Goal: Obtain resource: Download file/media

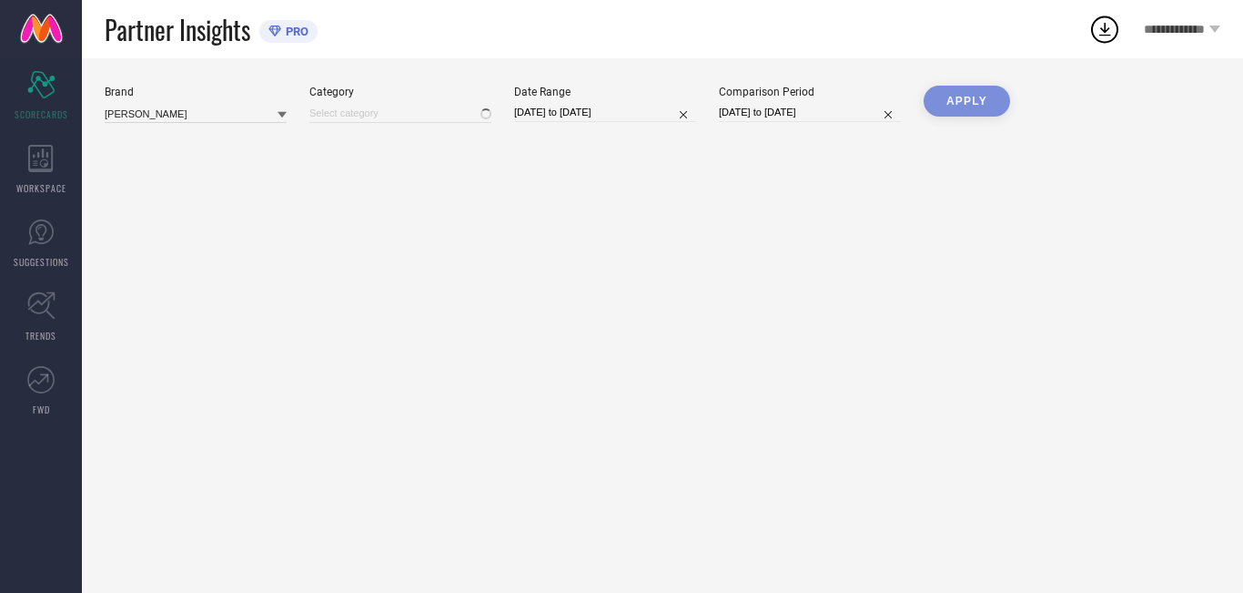
type input "All"
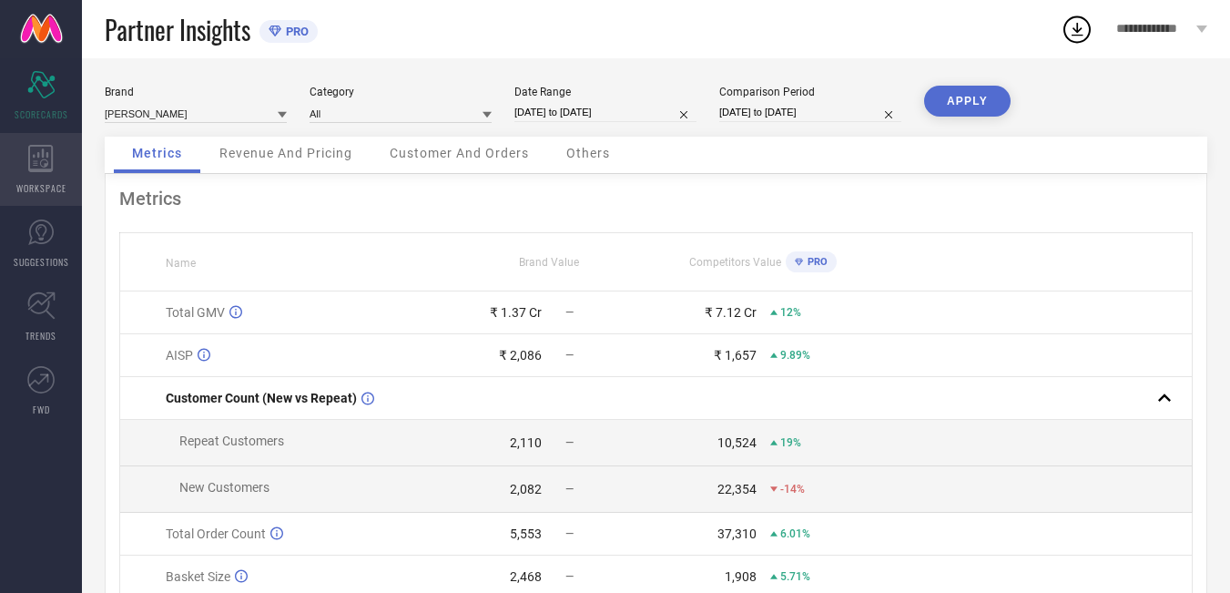
click at [40, 157] on icon at bounding box center [40, 158] width 25 height 27
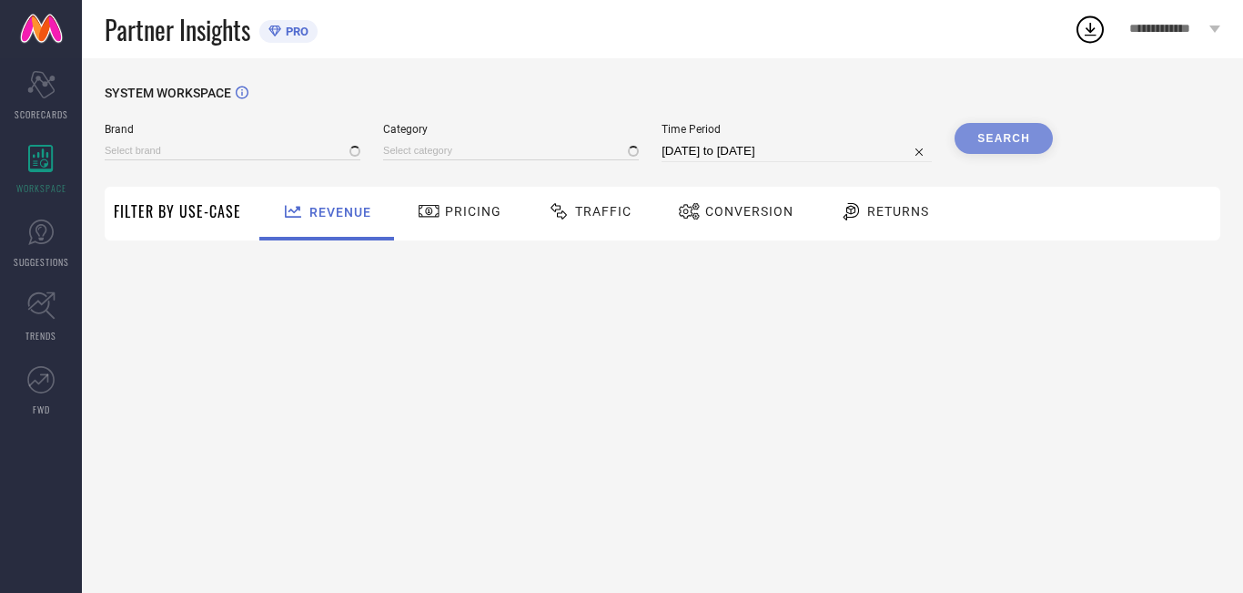
type input "[PERSON_NAME]"
type input "All"
select select "7"
select select "2025"
select select "8"
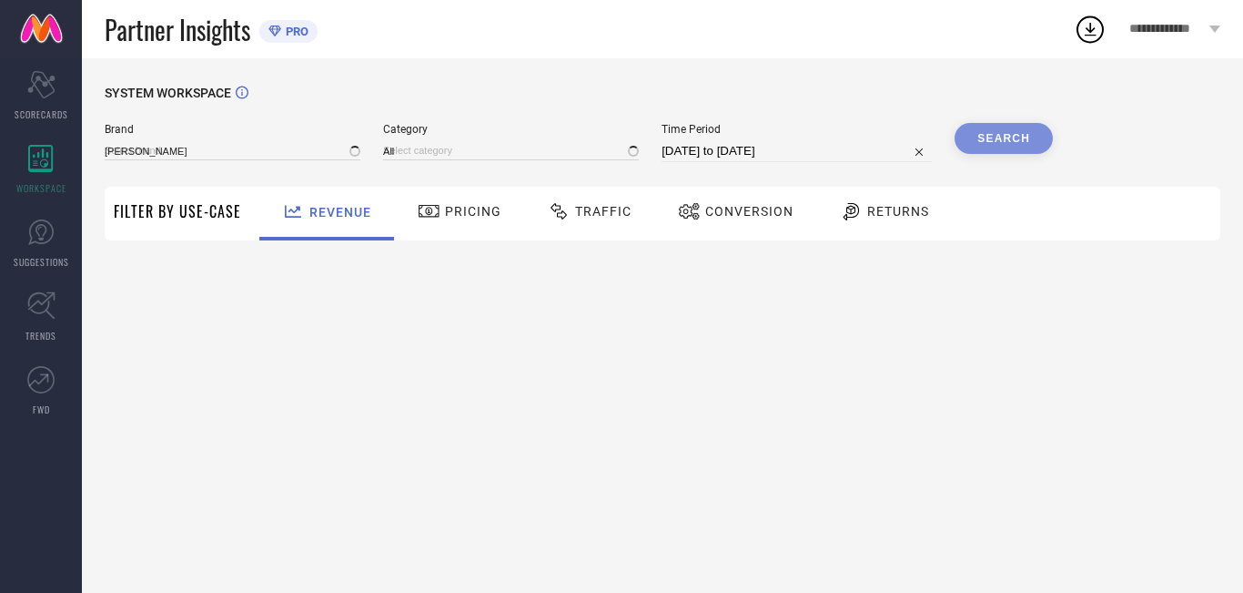
select select "2025"
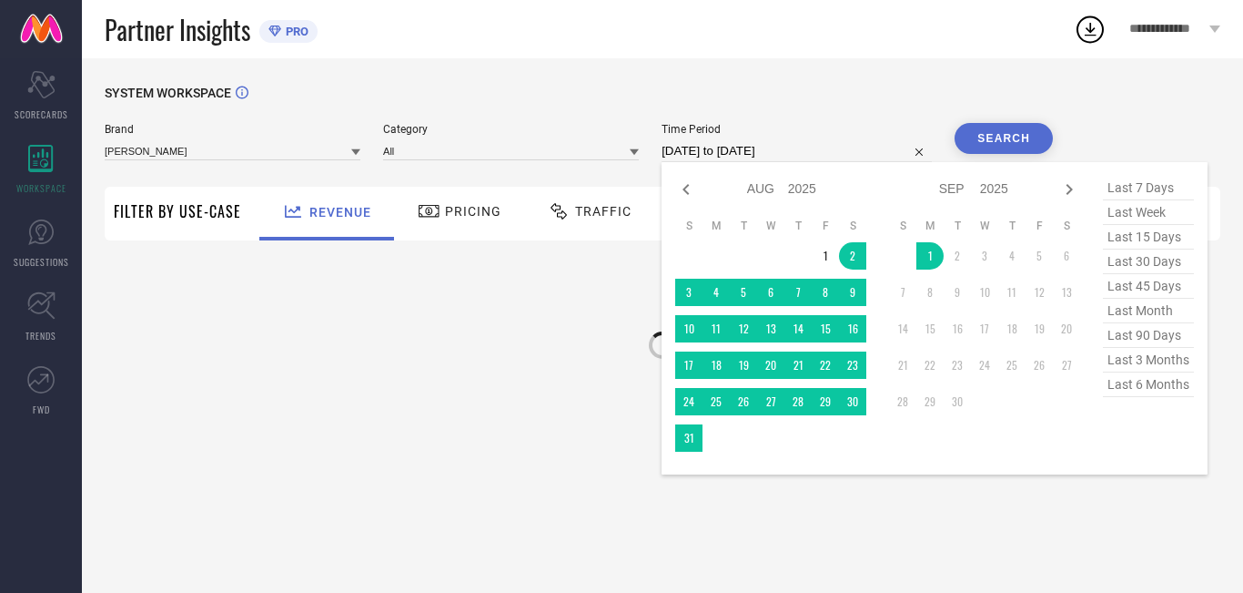
click at [856, 144] on input "[DATE] to [DATE]" at bounding box center [797, 151] width 270 height 22
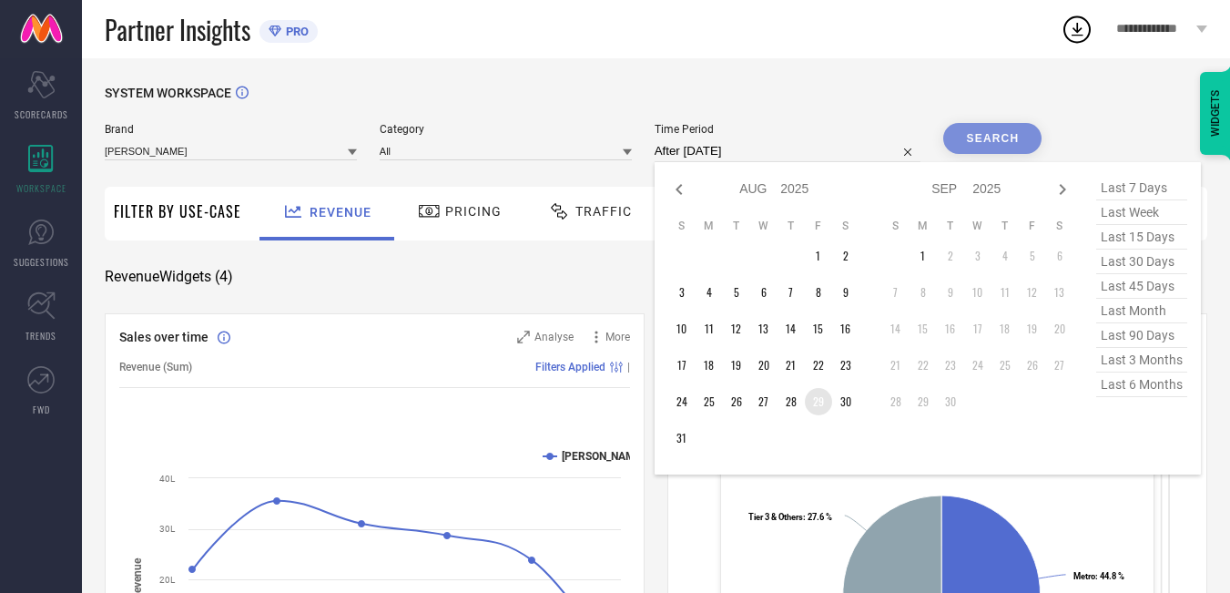
click at [823, 409] on td "29" at bounding box center [818, 401] width 27 height 27
type input "[DATE] to [DATE]"
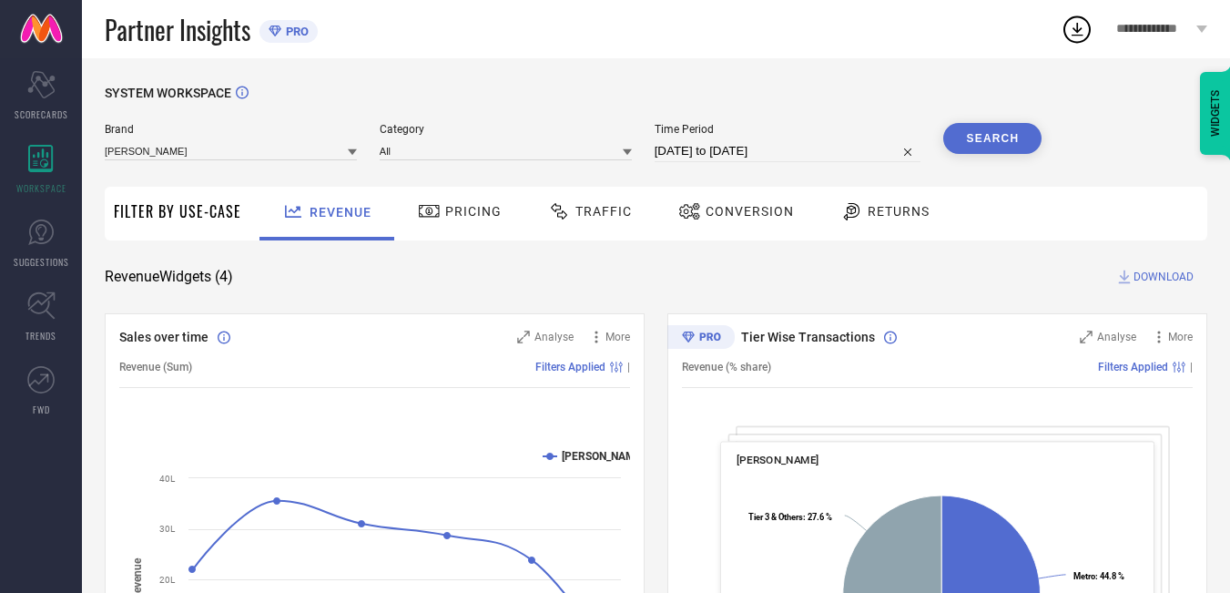
click at [994, 140] on button "Search" at bounding box center [992, 138] width 98 height 31
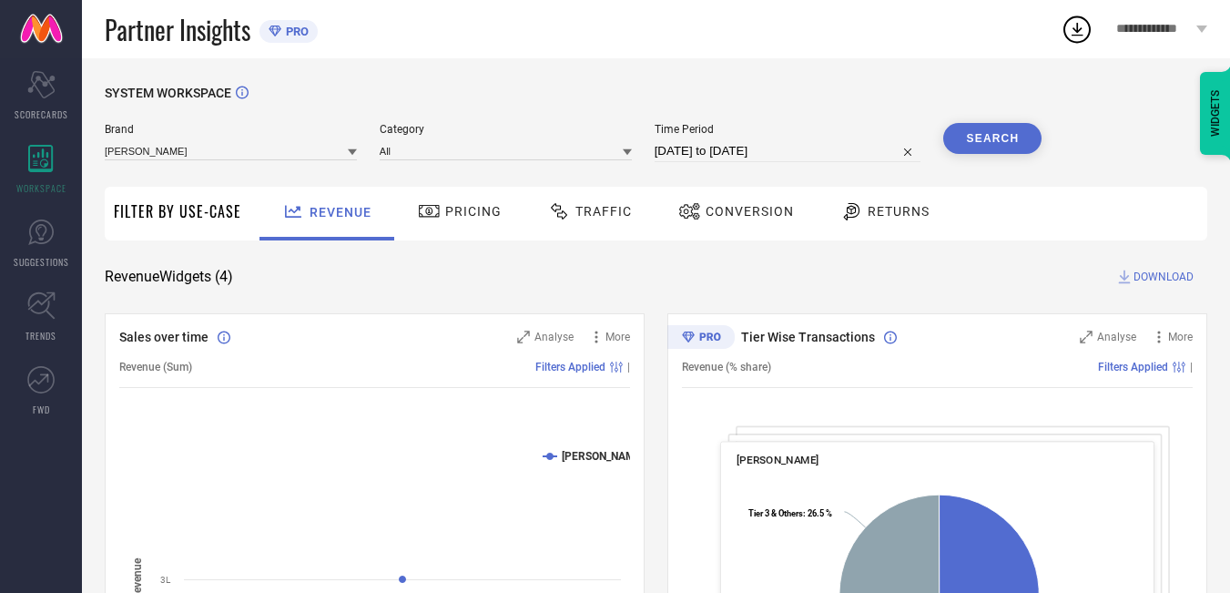
click at [583, 223] on div "Traffic" at bounding box center [589, 211] width 93 height 31
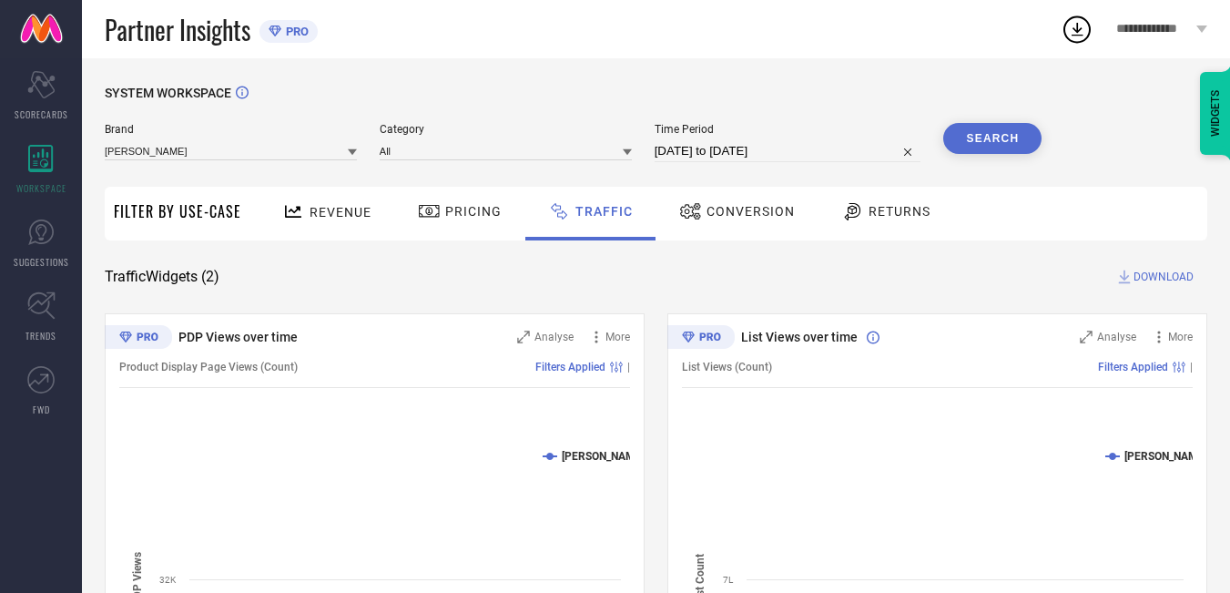
click at [837, 274] on div "Traffic Widgets ( 2 ) DOWNLOAD" at bounding box center [656, 277] width 1102 height 18
click at [983, 142] on button "Search" at bounding box center [992, 138] width 98 height 31
click at [799, 159] on input "[DATE] to [DATE]" at bounding box center [788, 151] width 267 height 22
select select "7"
select select "2025"
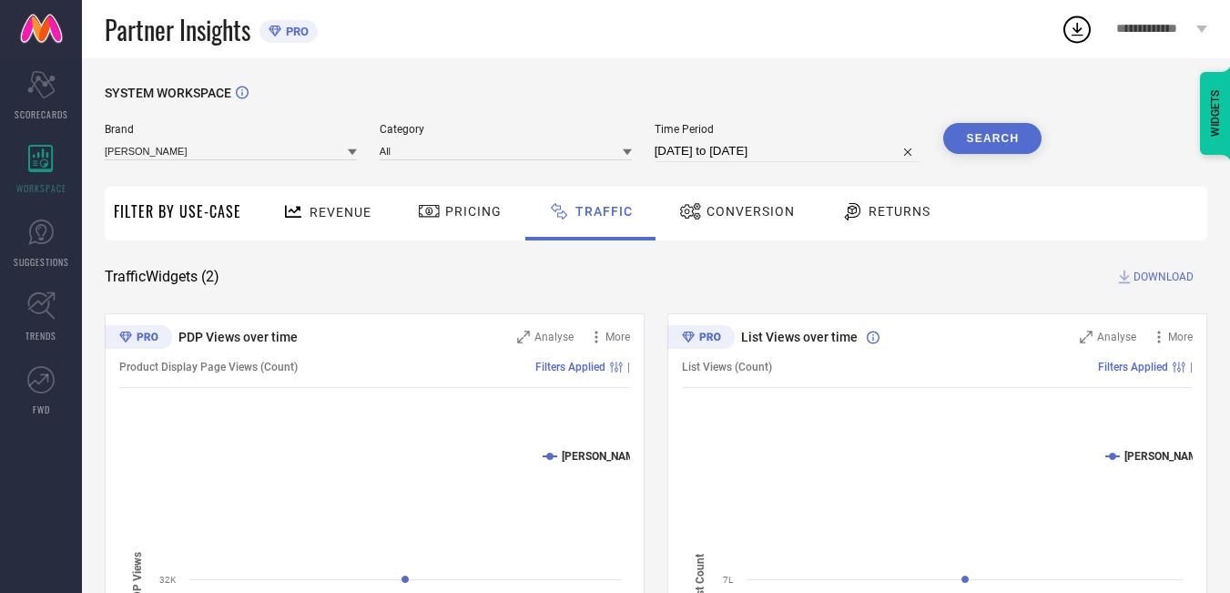
select select "8"
select select "2025"
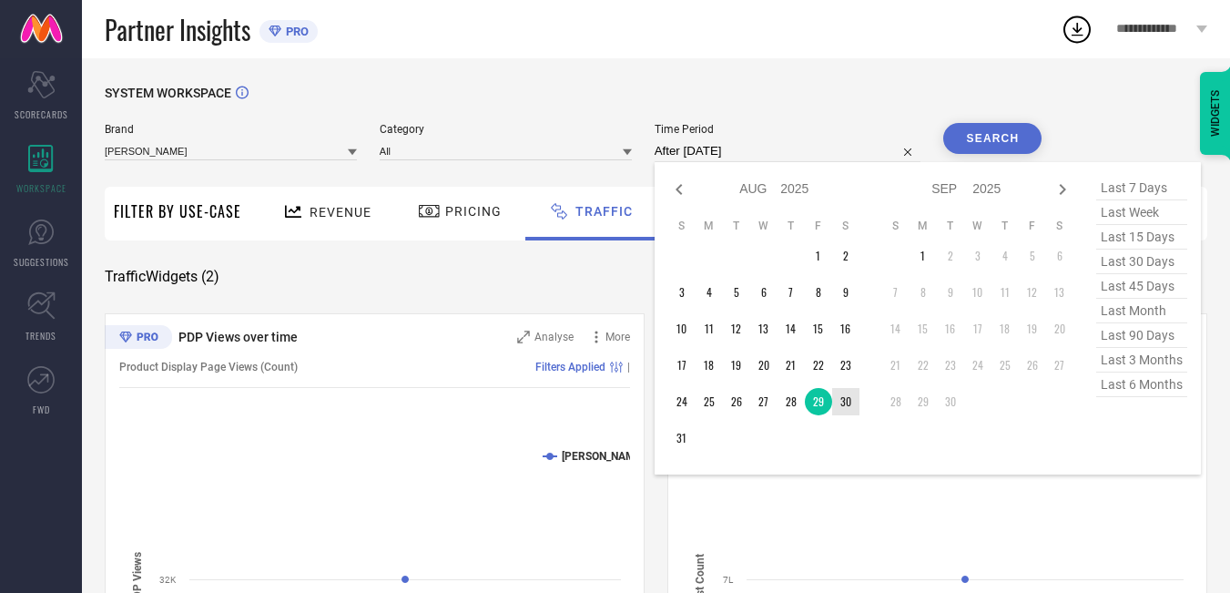
click at [854, 409] on td "30" at bounding box center [845, 401] width 27 height 27
type input "[DATE] to [DATE]"
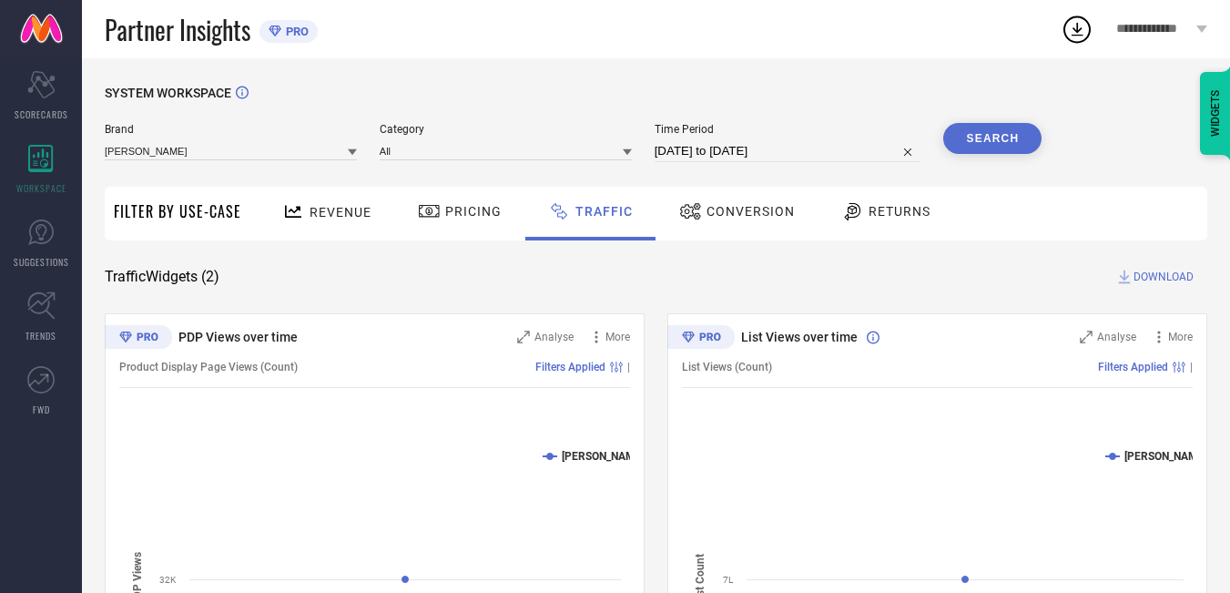
click at [1031, 140] on button "Search" at bounding box center [992, 138] width 98 height 31
select select "7"
select select "2025"
select select "8"
select select "2025"
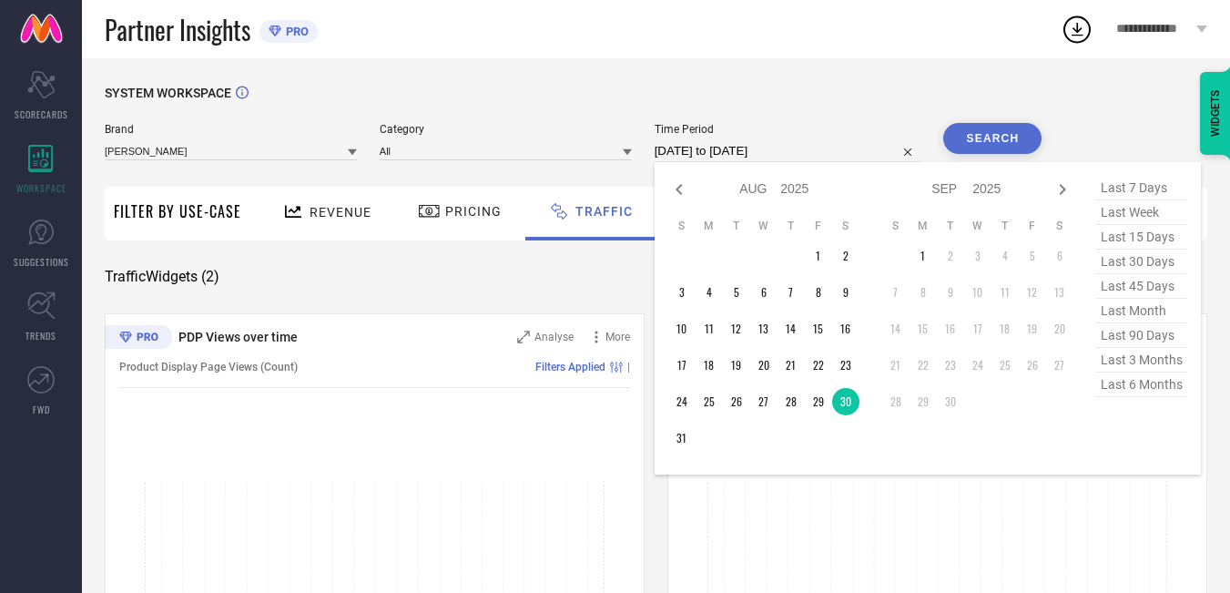
click at [858, 155] on input "[DATE] to [DATE]" at bounding box center [788, 151] width 267 height 22
click at [849, 401] on td "30" at bounding box center [845, 401] width 27 height 27
type input "[DATE] to [DATE]"
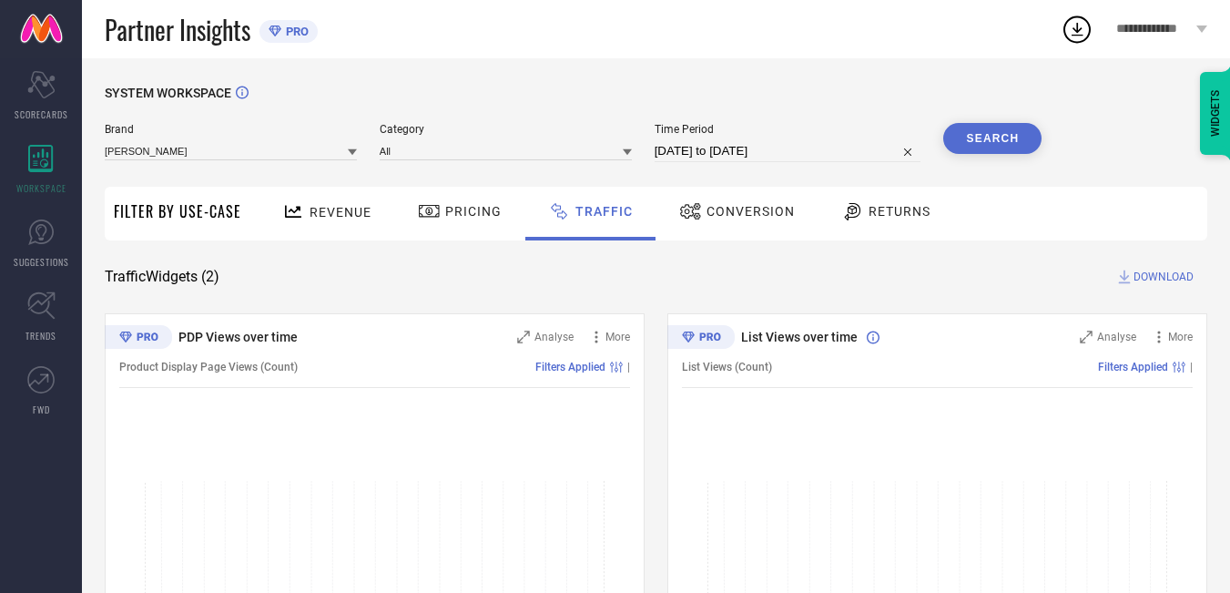
click at [849, 401] on div "List Views over time Analyse More List Views (Count) Filters Applied | NO RESUL…" at bounding box center [937, 540] width 540 height 455
click at [843, 169] on div "Brand [PERSON_NAME] Category All Time Period [DATE] to [DATE] Search" at bounding box center [573, 150] width 937 height 55
click at [845, 137] on div "Time Period [DATE] to [DATE]" at bounding box center [788, 142] width 267 height 39
click at [830, 156] on input "[DATE] to [DATE]" at bounding box center [788, 151] width 267 height 22
select select "7"
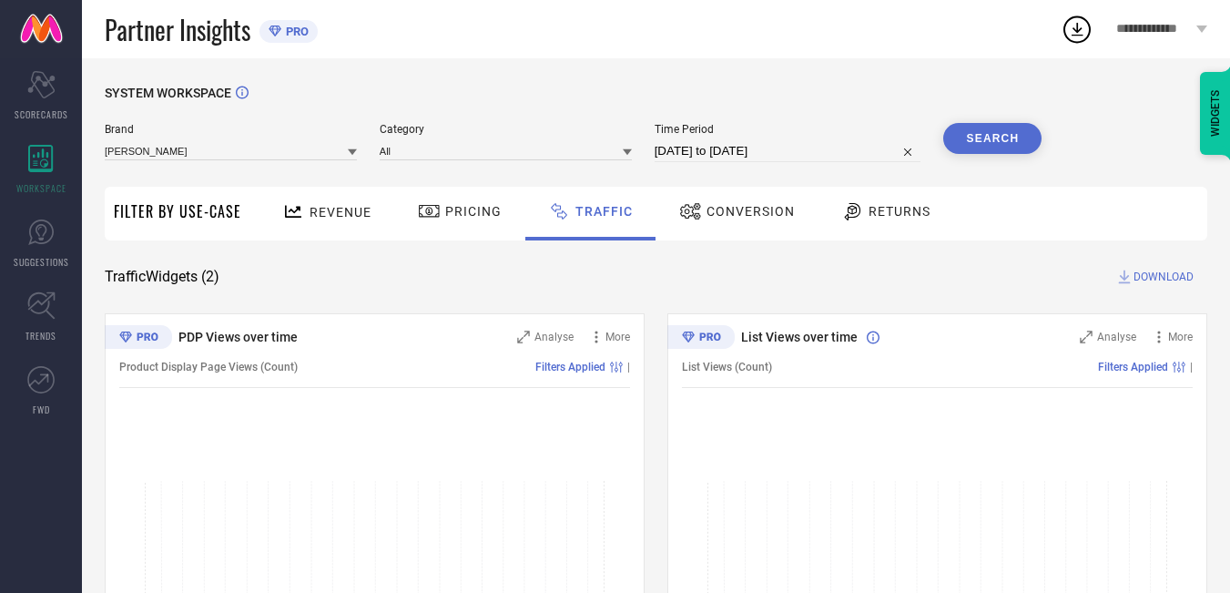
select select "2025"
select select "8"
select select "2025"
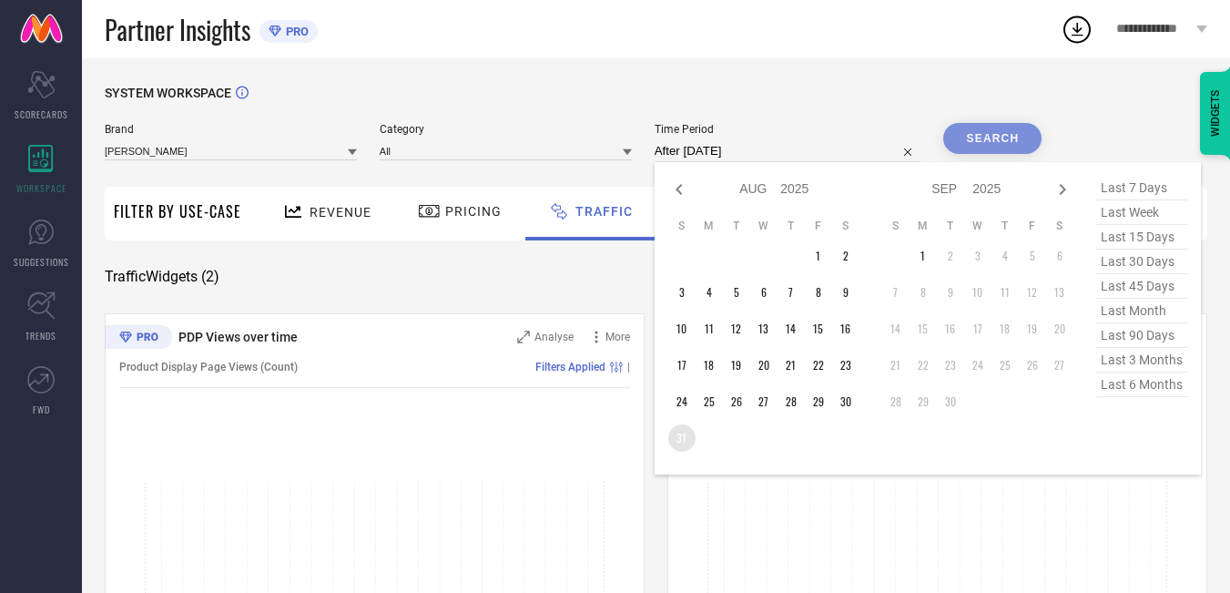
click at [684, 438] on td "31" at bounding box center [681, 437] width 27 height 27
type input "[DATE] to [DATE]"
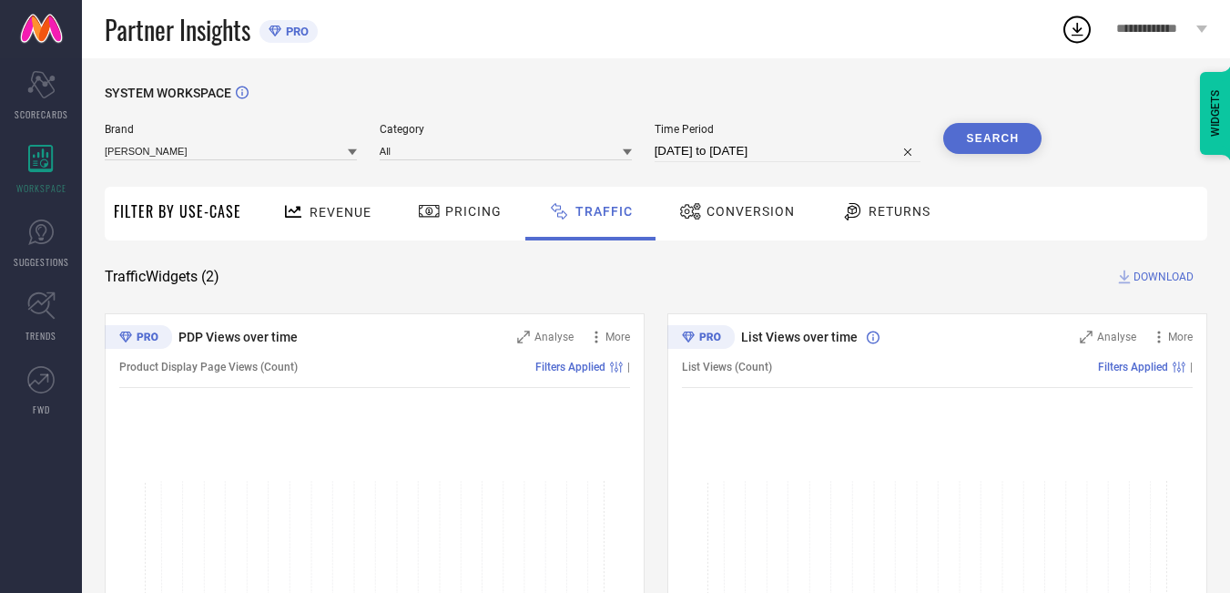
click at [1016, 145] on button "Search" at bounding box center [992, 138] width 98 height 31
select select "7"
select select "2025"
select select "8"
select select "2025"
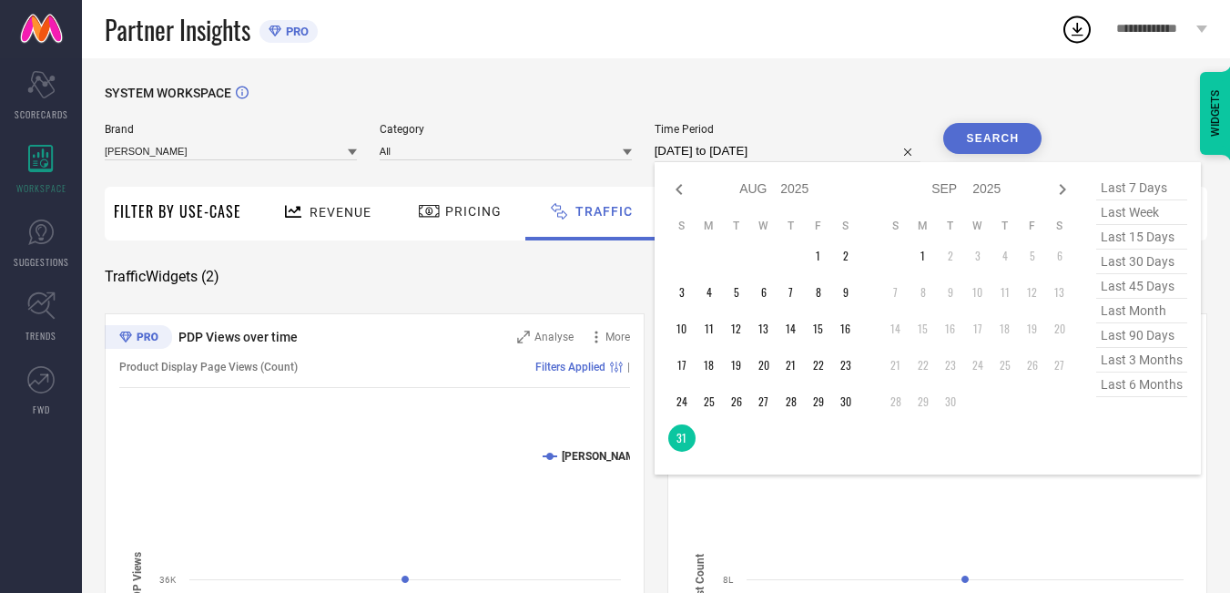
click at [823, 151] on input "[DATE] to [DATE]" at bounding box center [788, 151] width 267 height 22
click at [842, 405] on td "30" at bounding box center [845, 401] width 27 height 27
type input "[DATE] to [DATE]"
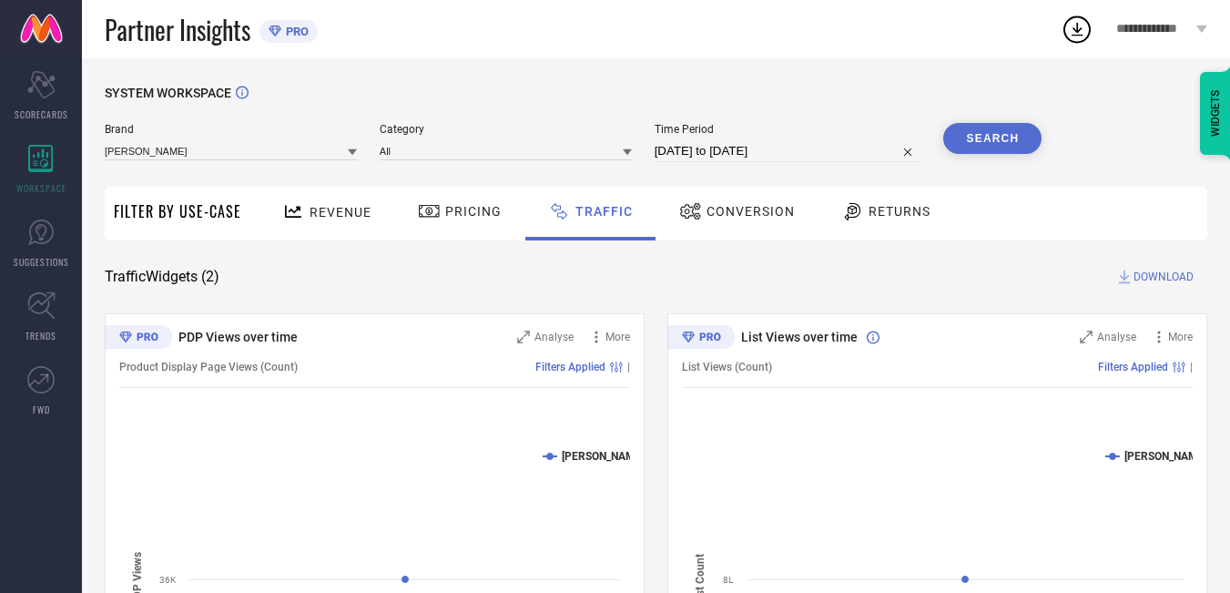
click at [1020, 133] on button "Search" at bounding box center [992, 138] width 98 height 31
click at [809, 153] on input "[DATE] to [DATE]" at bounding box center [788, 151] width 267 height 22
select select "7"
select select "2025"
select select "8"
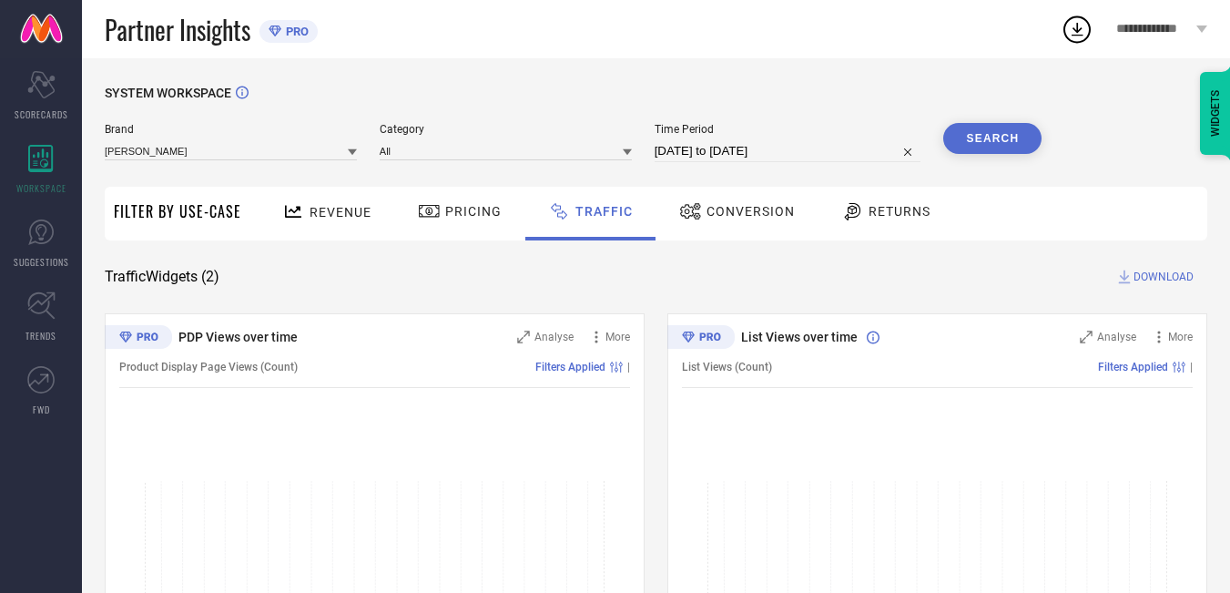
select select "2025"
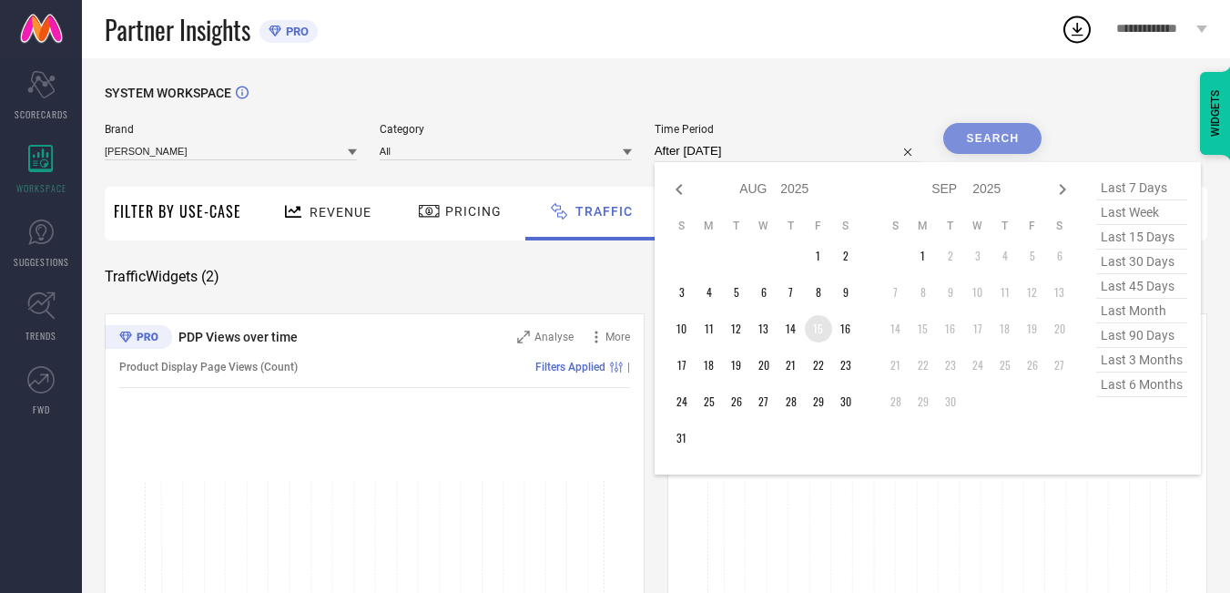
click at [824, 335] on td "15" at bounding box center [818, 328] width 27 height 27
type input "[DATE] to [DATE]"
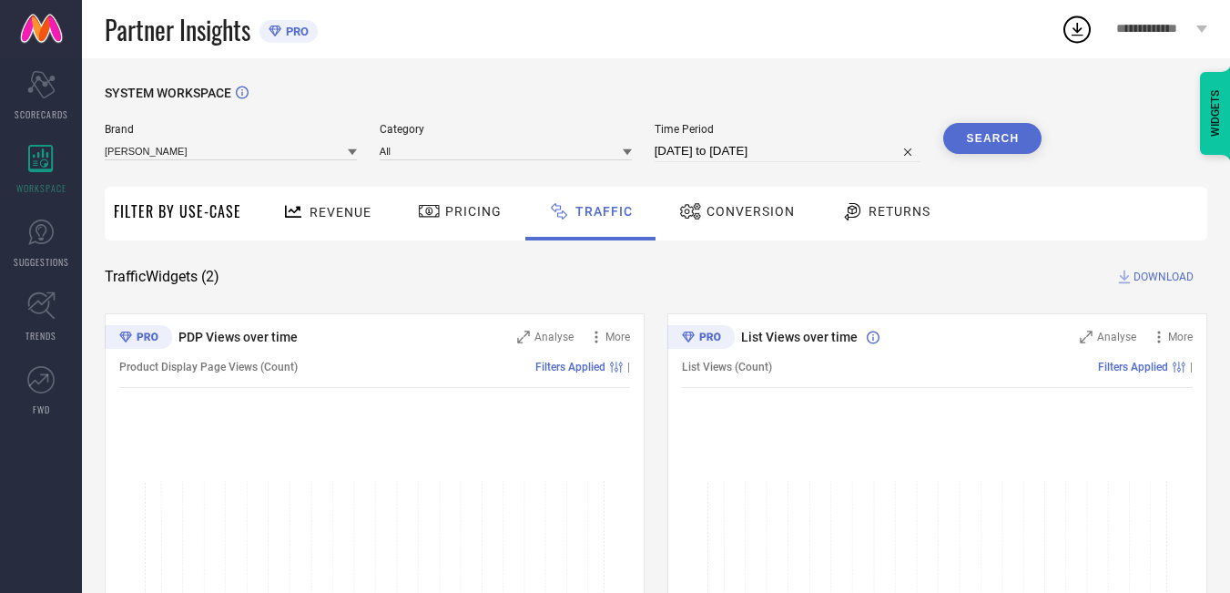
click at [1020, 139] on button "Search" at bounding box center [992, 138] width 98 height 31
click at [345, 216] on span "Revenue" at bounding box center [341, 212] width 62 height 15
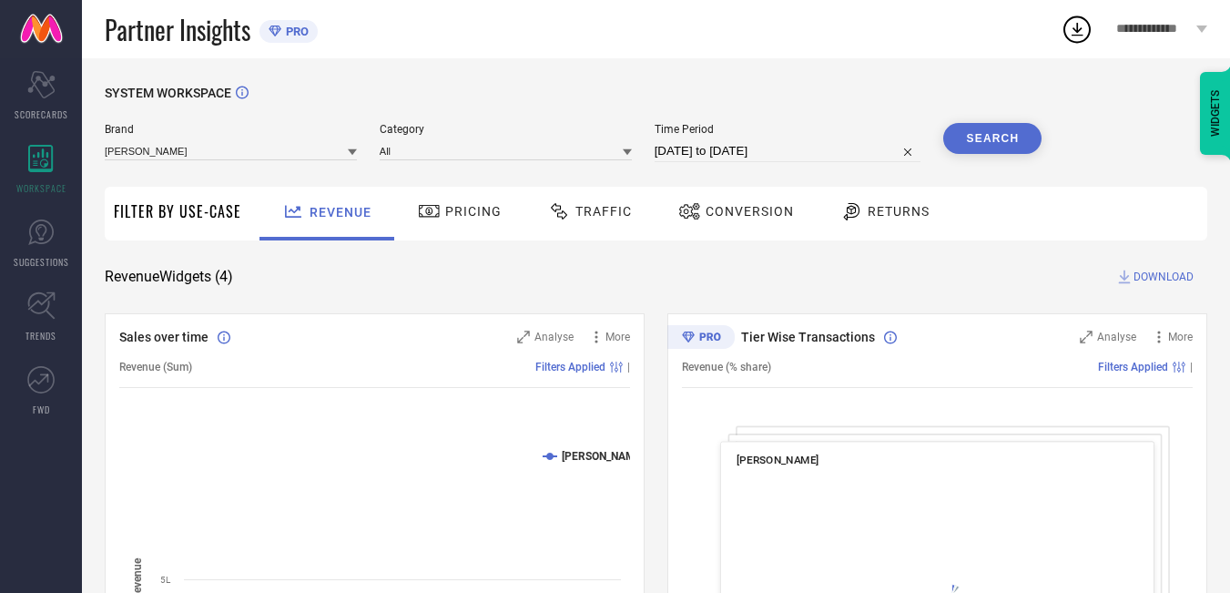
click at [1174, 276] on span "DOWNLOAD" at bounding box center [1163, 277] width 60 height 18
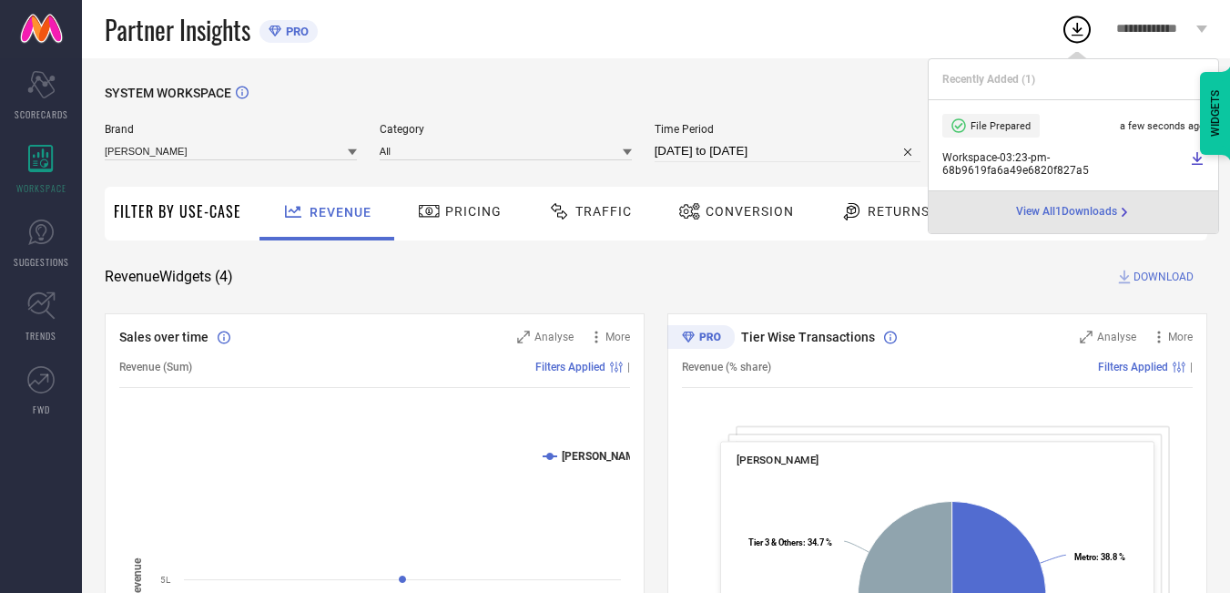
select select "7"
select select "2025"
select select "8"
select select "2025"
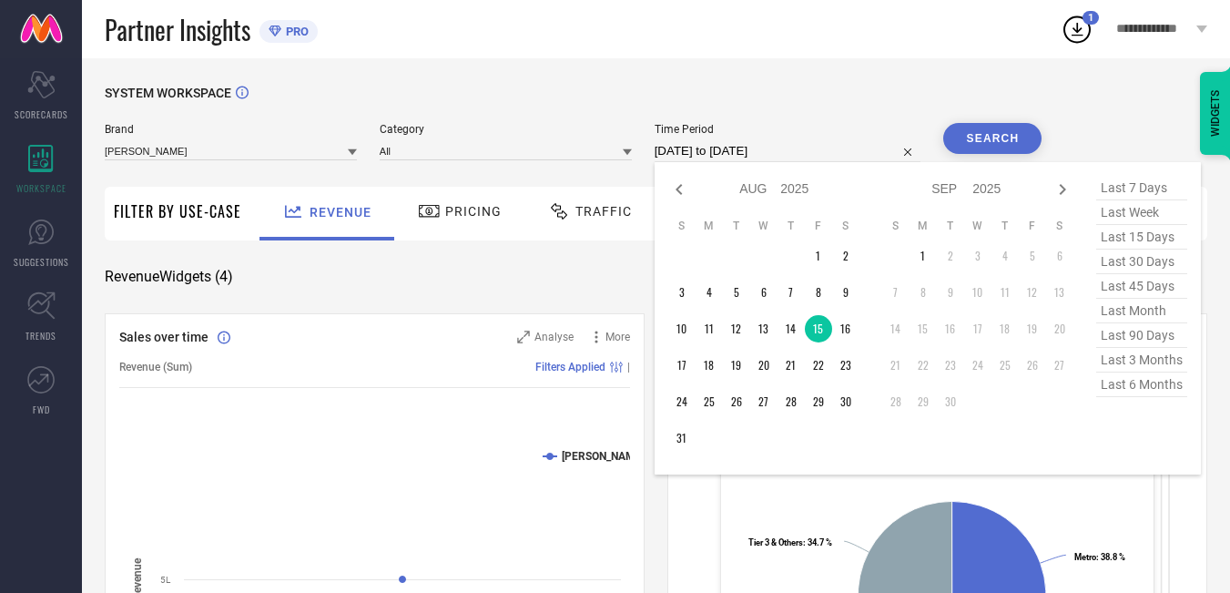
click at [837, 148] on input "[DATE] to [DATE]" at bounding box center [788, 151] width 267 height 22
click at [820, 408] on td "29" at bounding box center [818, 401] width 27 height 27
type input "[DATE] to [DATE]"
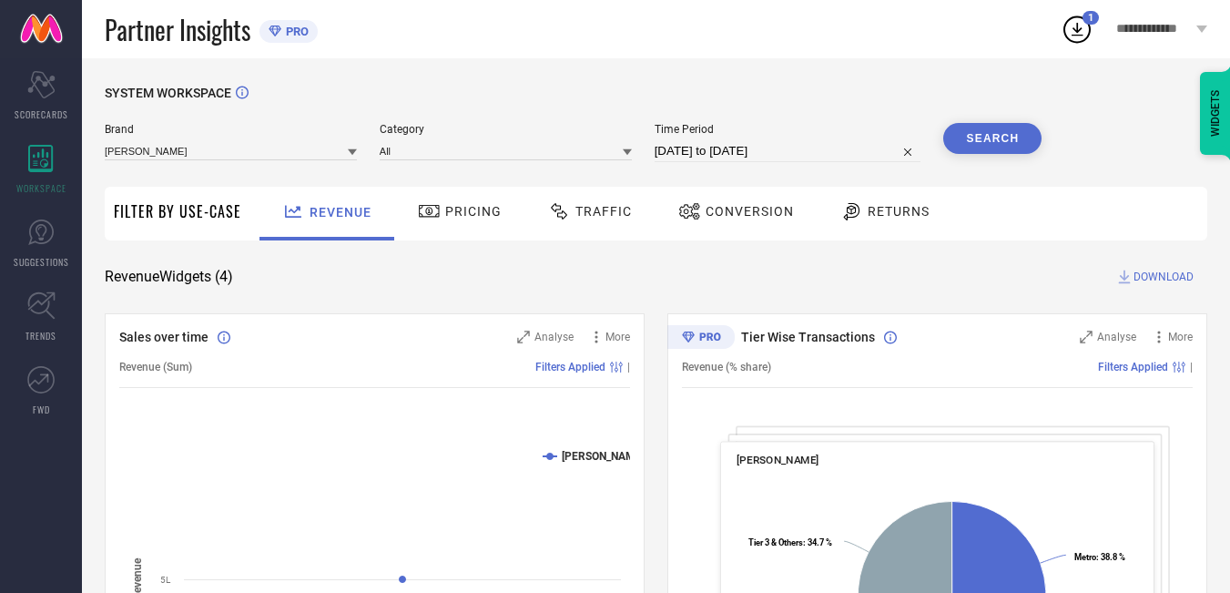
click at [1008, 133] on button "Search" at bounding box center [992, 138] width 98 height 31
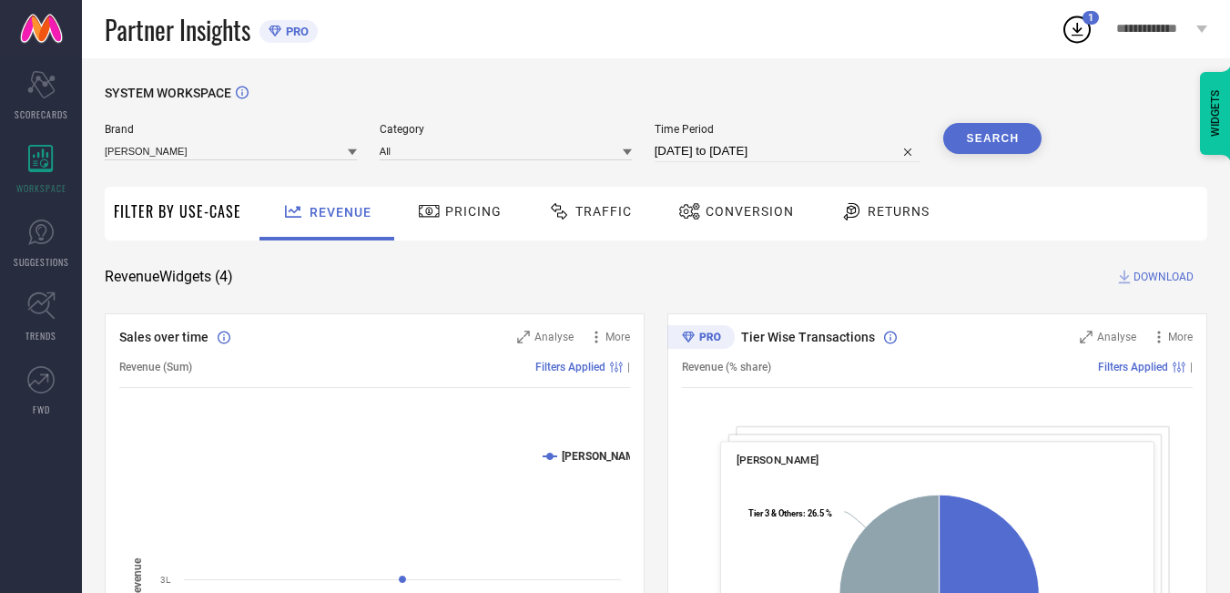
click at [1004, 148] on button "Search" at bounding box center [992, 138] width 98 height 31
click at [1166, 274] on span "DOWNLOAD" at bounding box center [1163, 277] width 60 height 18
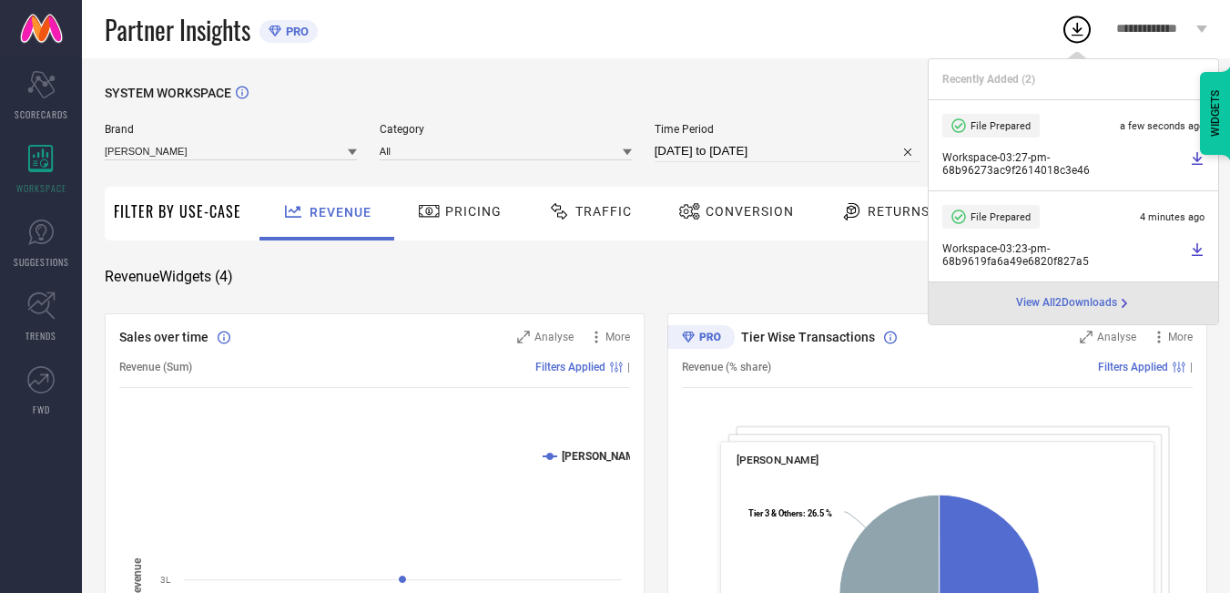
click at [799, 40] on div "Partner Insights PRO" at bounding box center [583, 29] width 956 height 58
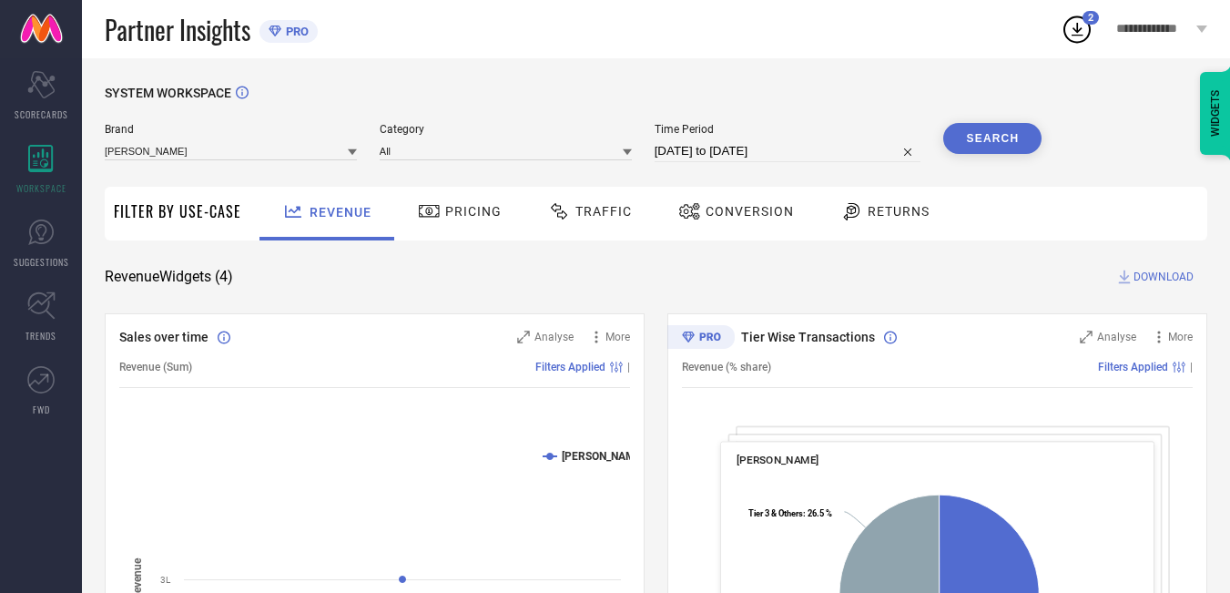
click at [798, 142] on input "[DATE] to [DATE]" at bounding box center [788, 151] width 267 height 22
select select "7"
select select "2025"
select select "8"
select select "2025"
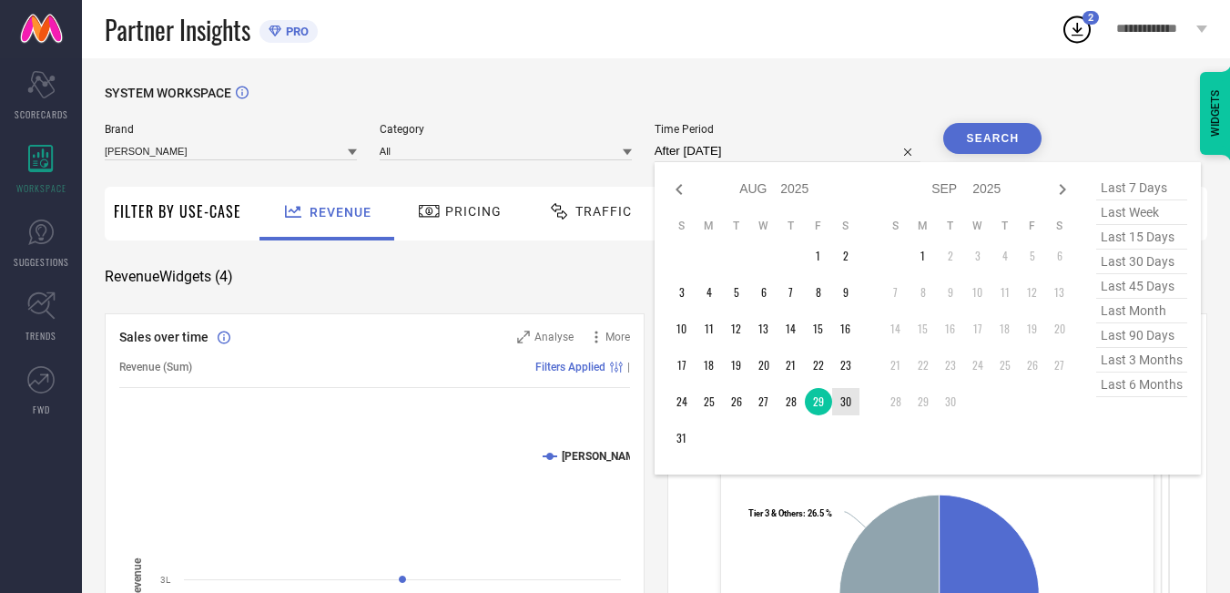
click at [852, 408] on td "30" at bounding box center [845, 401] width 27 height 27
type input "[DATE] to [DATE]"
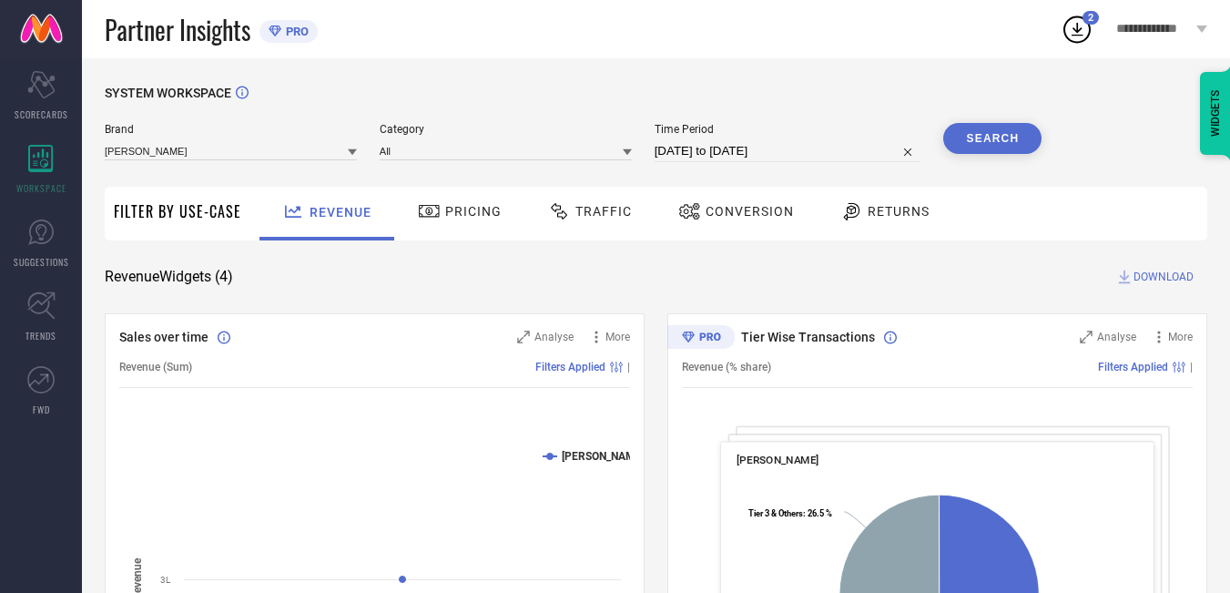
click at [989, 142] on button "Search" at bounding box center [992, 138] width 98 height 31
click at [580, 210] on span "Traffic" at bounding box center [603, 211] width 56 height 15
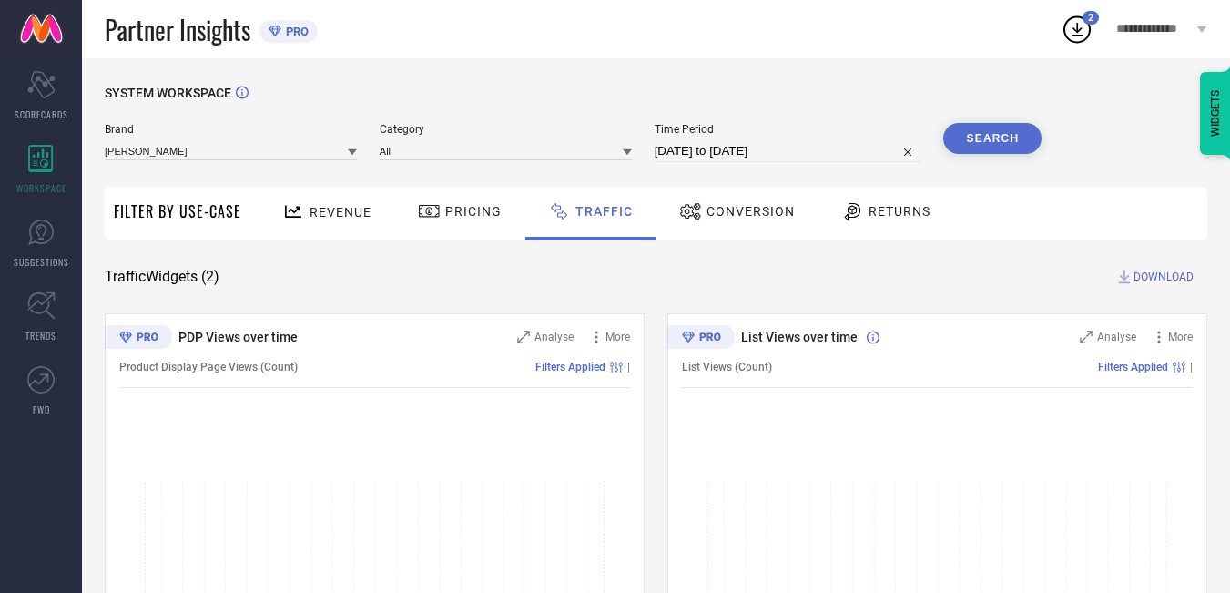
click at [1154, 280] on span "DOWNLOAD" at bounding box center [1163, 277] width 60 height 18
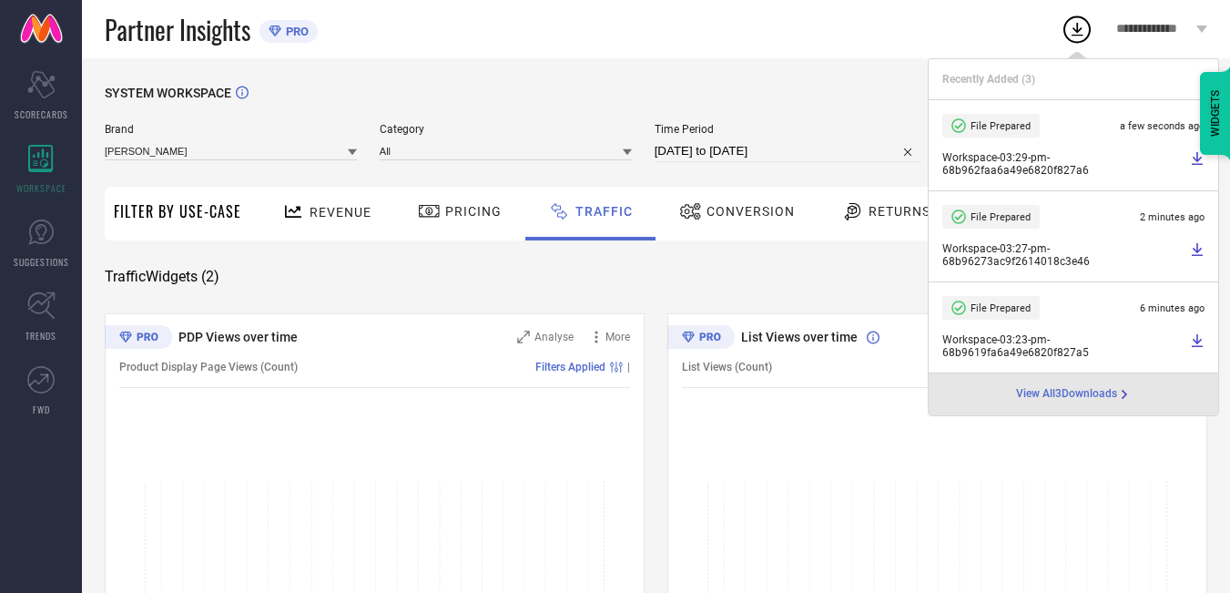
select select "7"
select select "2025"
select select "8"
select select "2025"
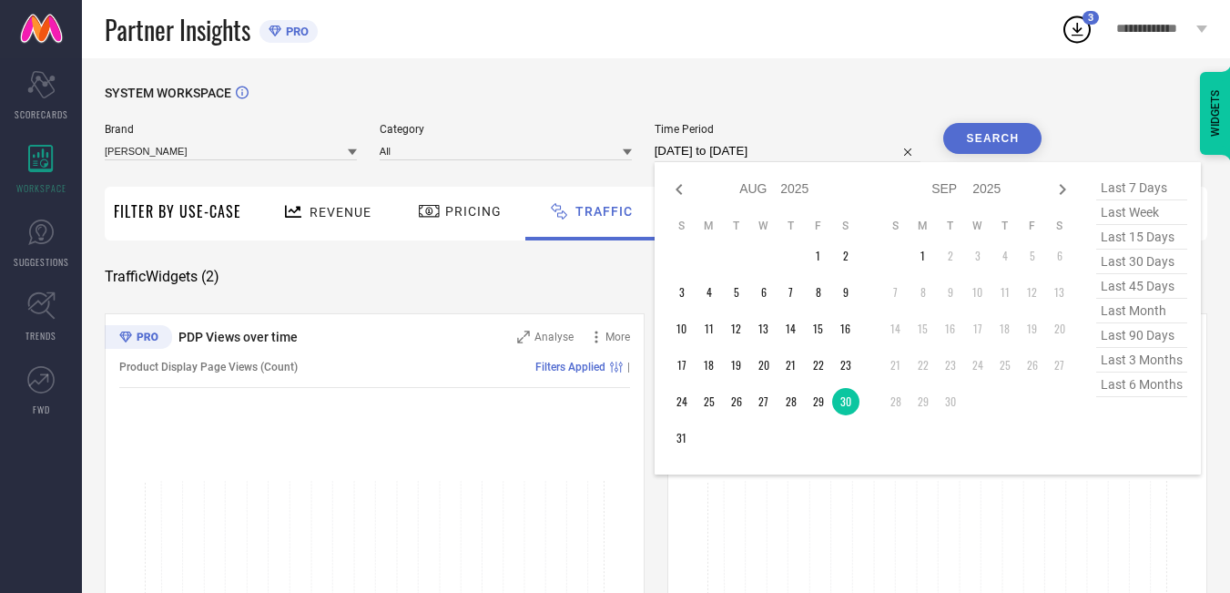
click at [823, 145] on input "[DATE] to [DATE]" at bounding box center [788, 151] width 267 height 22
click at [685, 428] on td "31" at bounding box center [681, 437] width 27 height 27
type input "[DATE] to [DATE]"
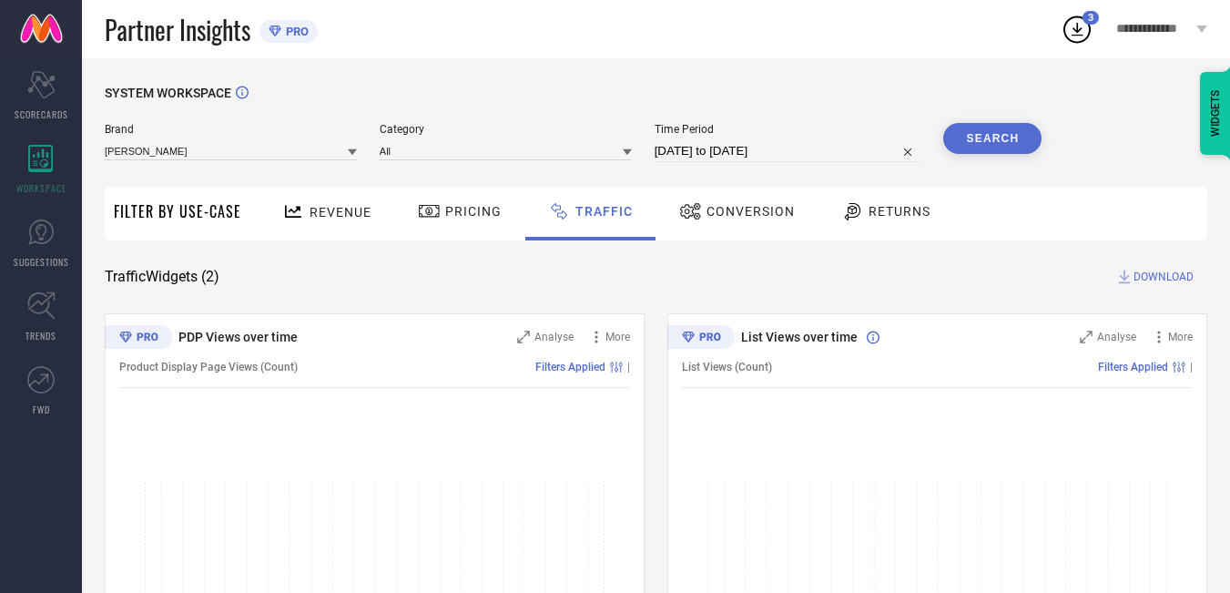
click at [990, 140] on button "Search" at bounding box center [992, 138] width 98 height 31
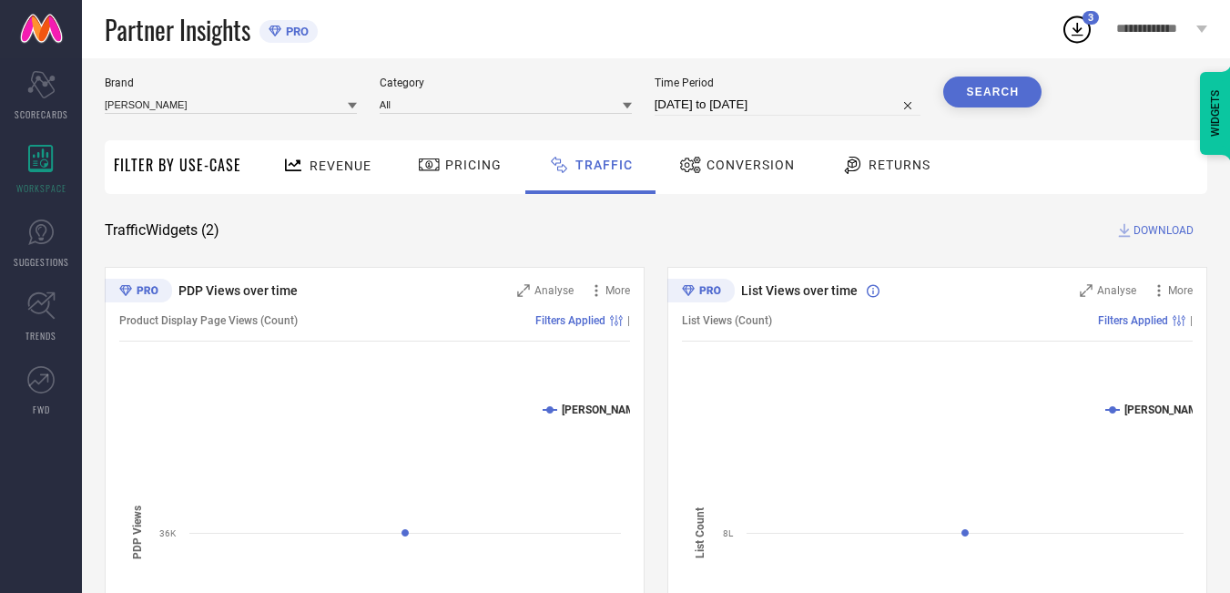
scroll to position [91, 0]
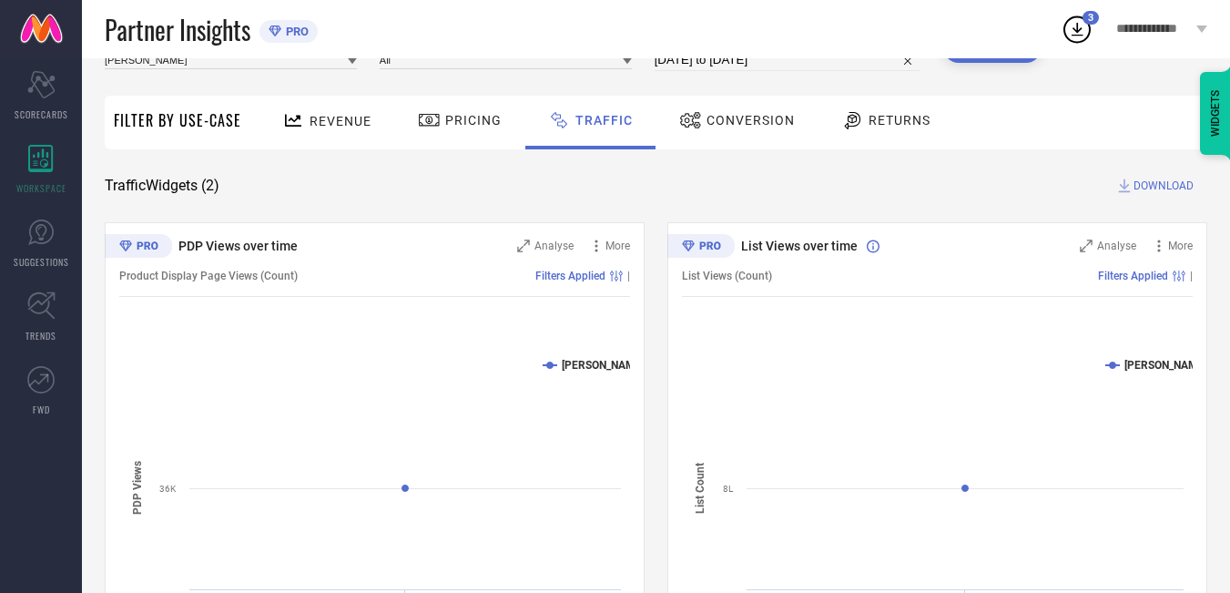
click at [1164, 184] on span "DOWNLOAD" at bounding box center [1163, 186] width 60 height 18
click at [330, 117] on span "Revenue" at bounding box center [341, 121] width 62 height 15
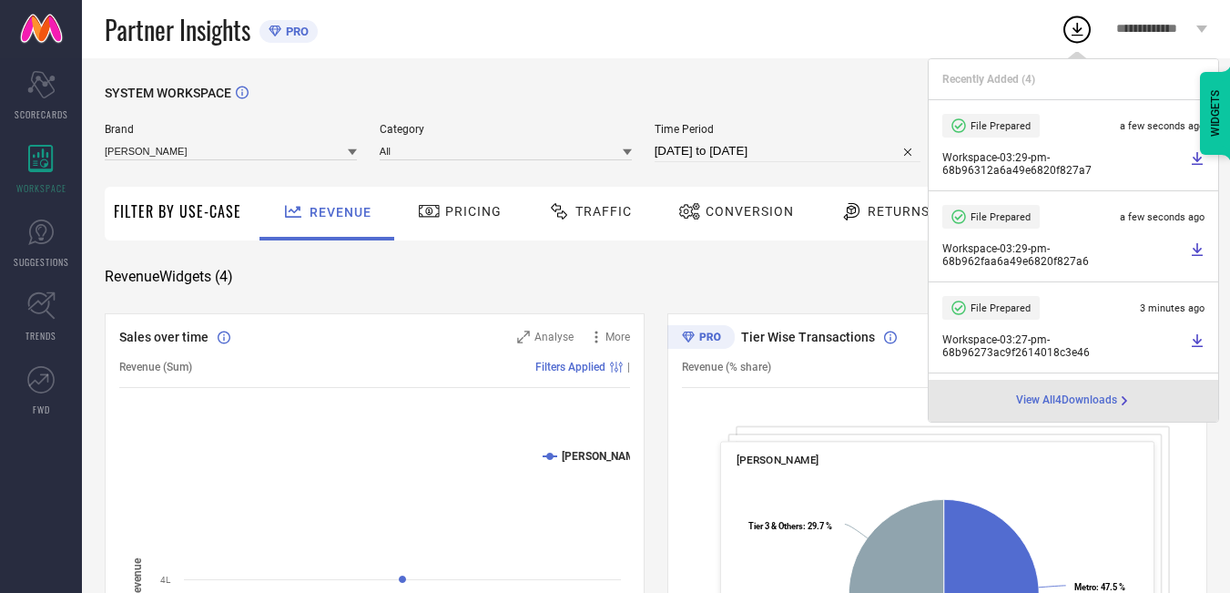
click at [808, 149] on input "[DATE] to [DATE]" at bounding box center [788, 151] width 267 height 22
select select "7"
select select "2025"
select select "8"
select select "2025"
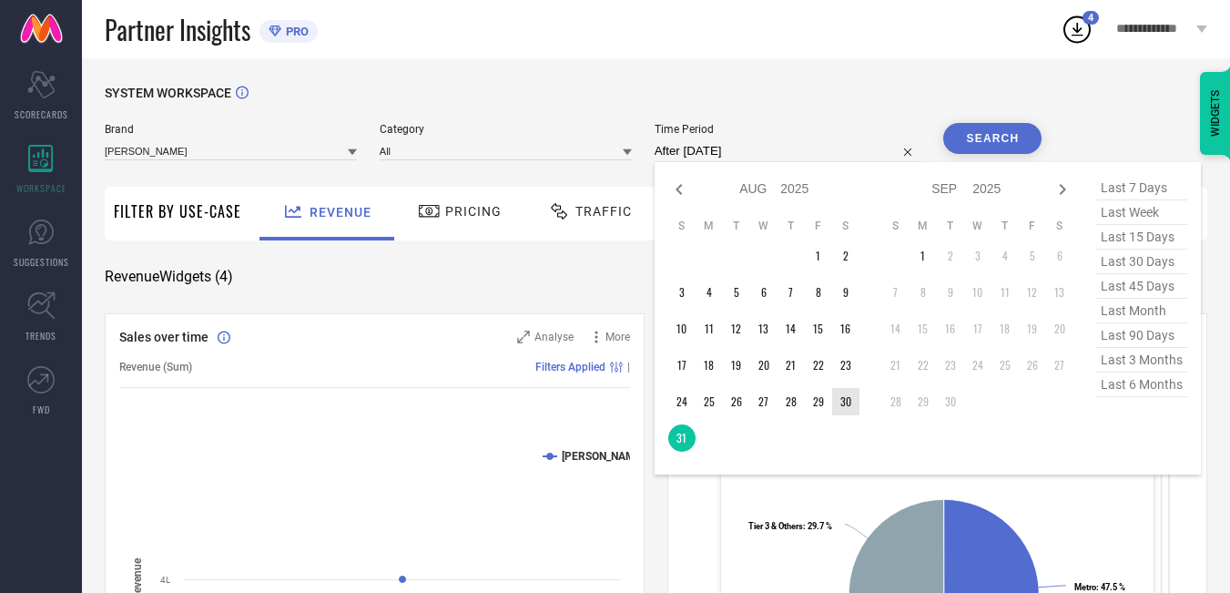
click at [852, 401] on td "30" at bounding box center [845, 401] width 27 height 27
type input "[DATE] to [DATE]"
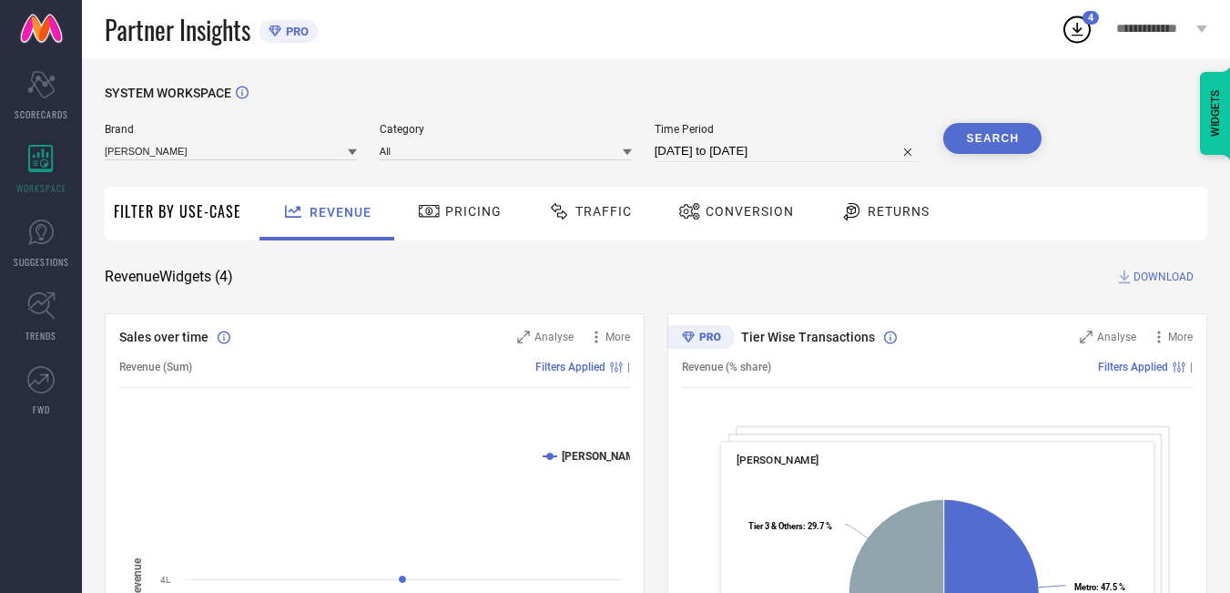
click at [993, 135] on button "Search" at bounding box center [992, 138] width 98 height 31
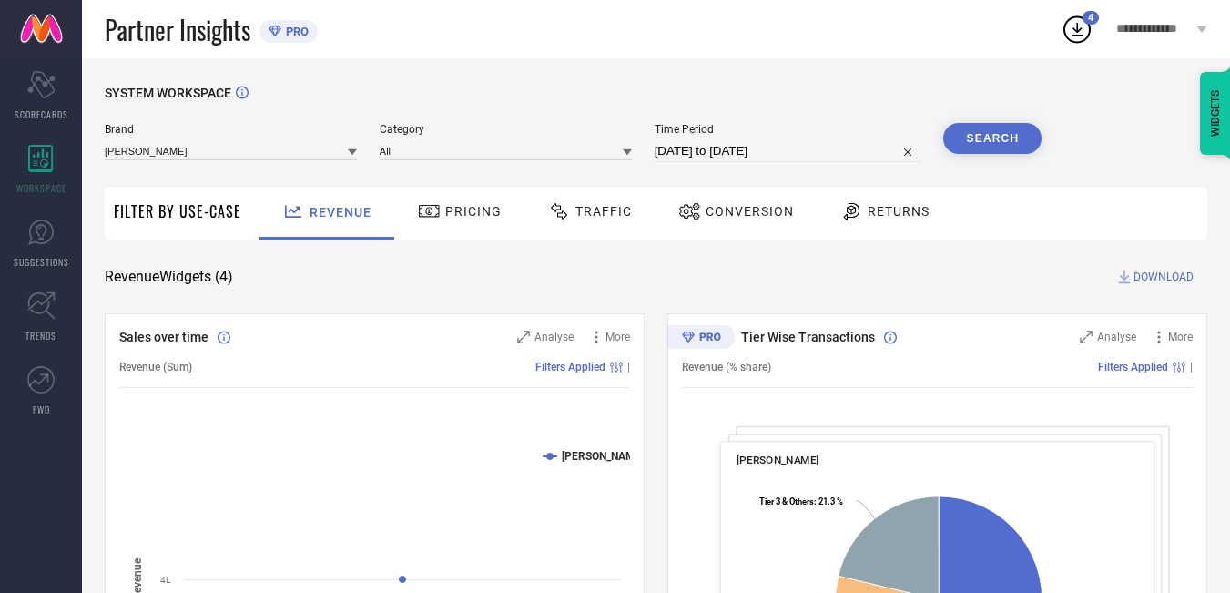
click at [1172, 276] on span "DOWNLOAD" at bounding box center [1163, 277] width 60 height 18
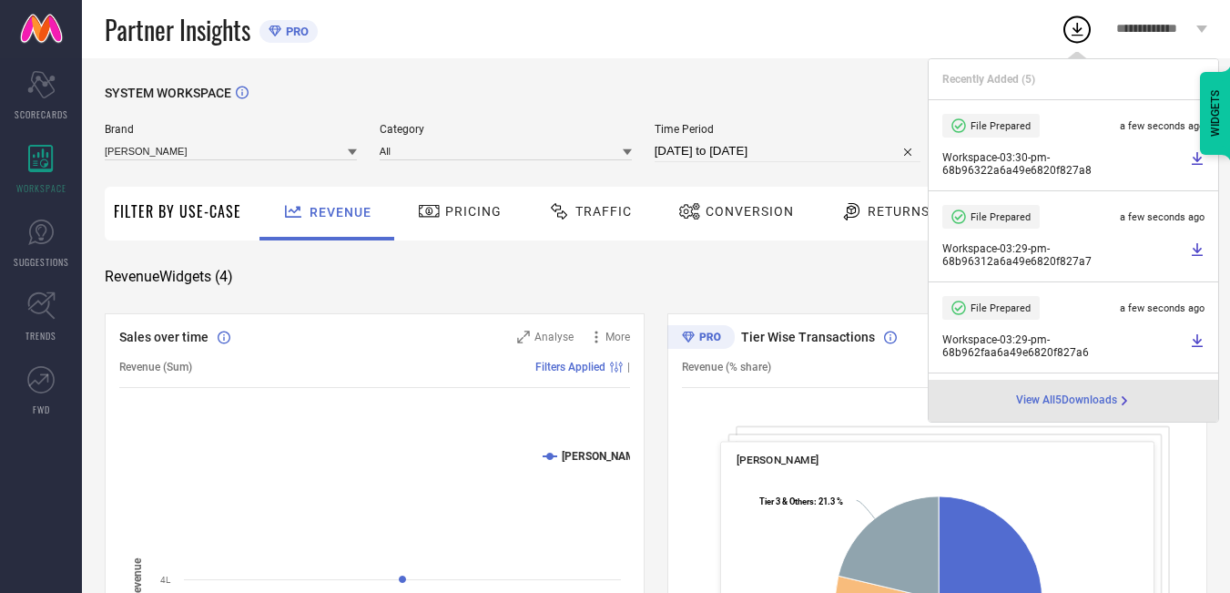
click at [859, 157] on input "[DATE] to [DATE]" at bounding box center [788, 151] width 267 height 22
select select "7"
select select "2025"
select select "8"
select select "2025"
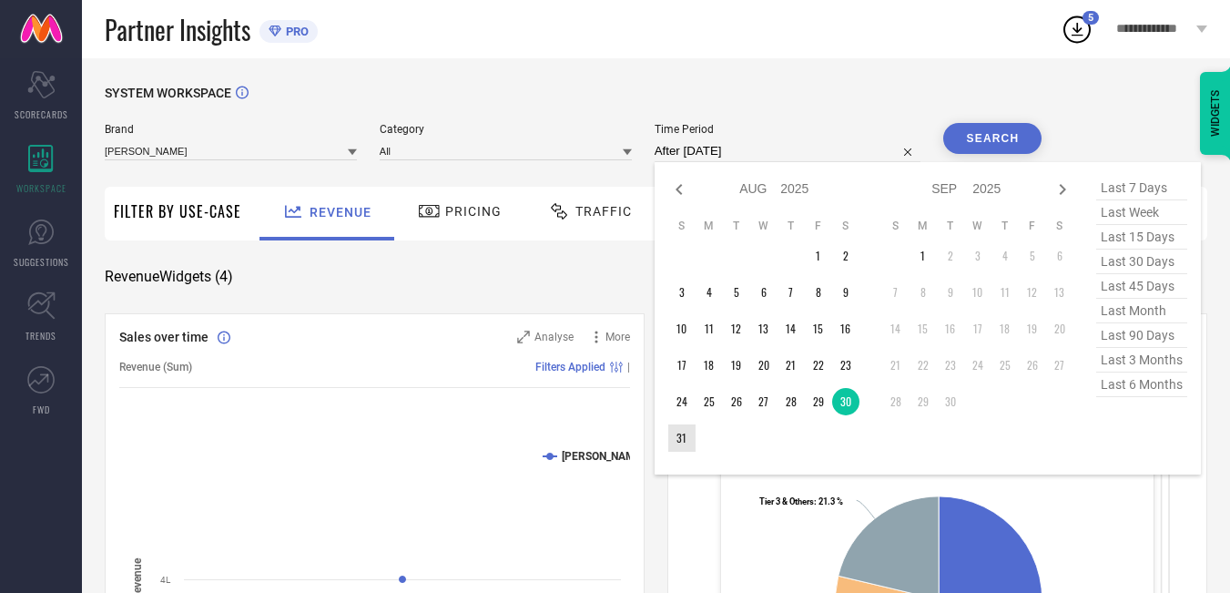
click at [688, 431] on td "31" at bounding box center [681, 437] width 27 height 27
type input "[DATE] to [DATE]"
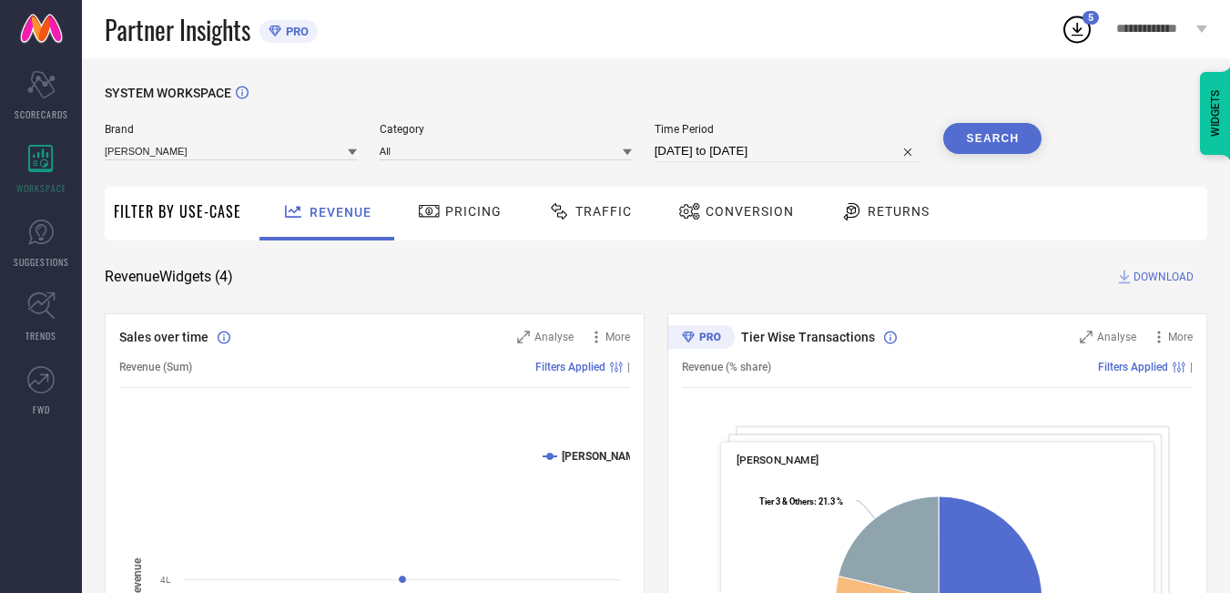
click at [985, 137] on button "Search" at bounding box center [992, 138] width 98 height 31
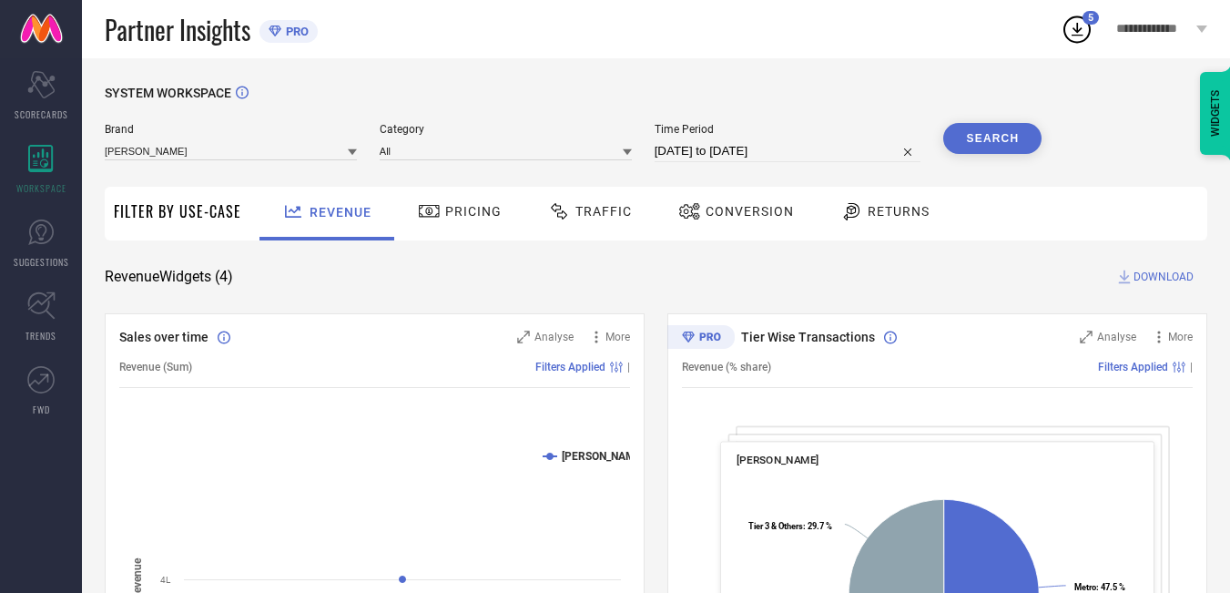
click at [1141, 274] on span "DOWNLOAD" at bounding box center [1163, 277] width 60 height 18
